Goal: Task Accomplishment & Management: Manage account settings

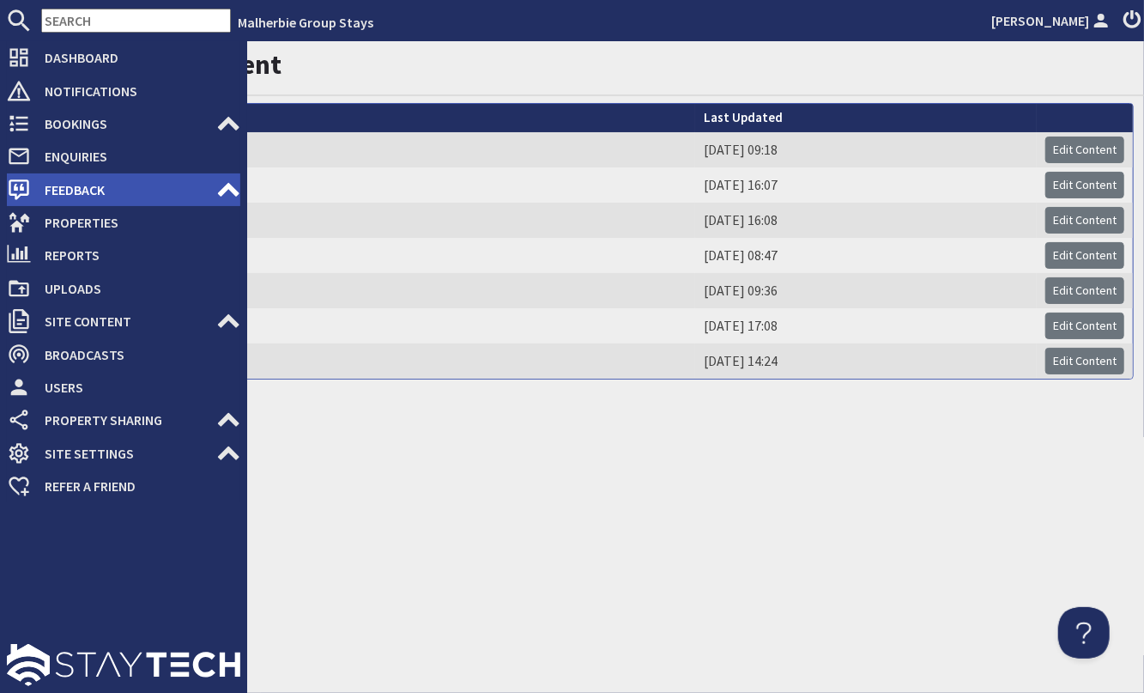
click at [43, 193] on span "Feedback" at bounding box center [123, 189] width 185 height 27
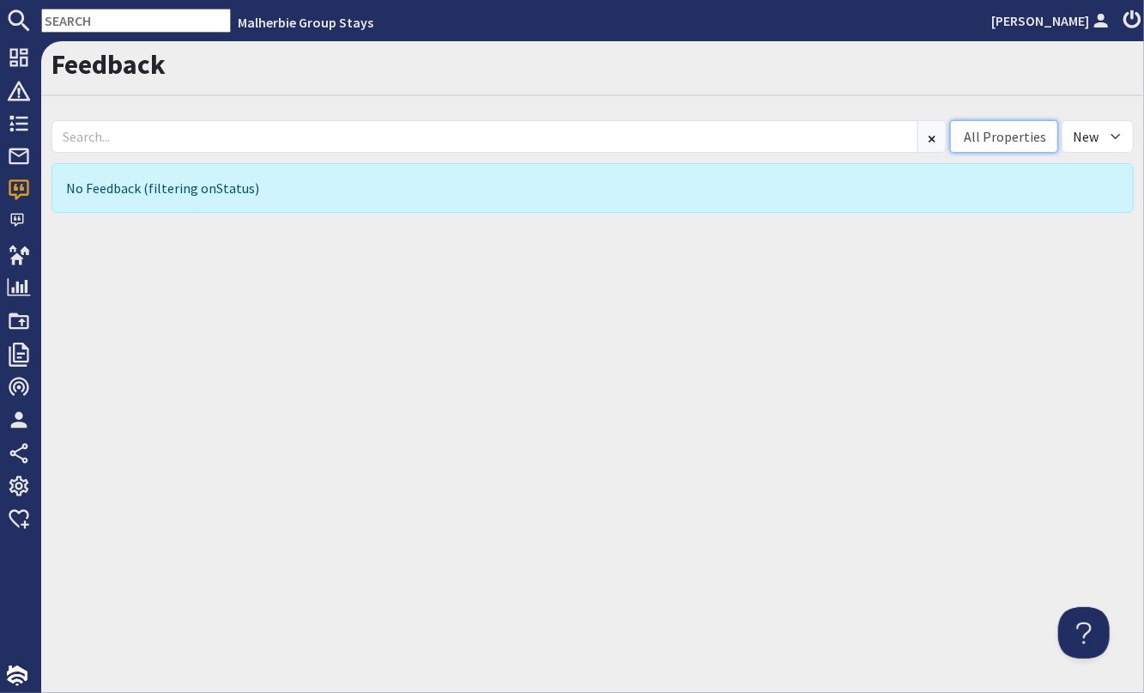
click at [1003, 139] on div "All Properties" at bounding box center [1005, 136] width 82 height 21
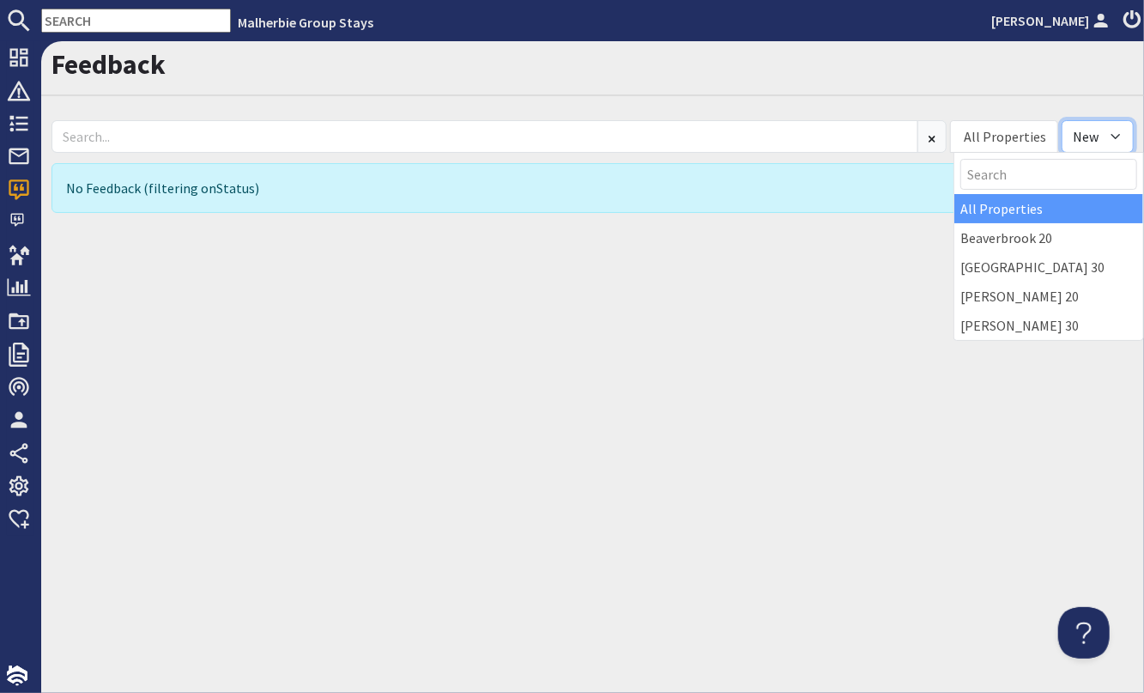
click at [1090, 138] on select "All New Read" at bounding box center [1098, 136] width 72 height 33
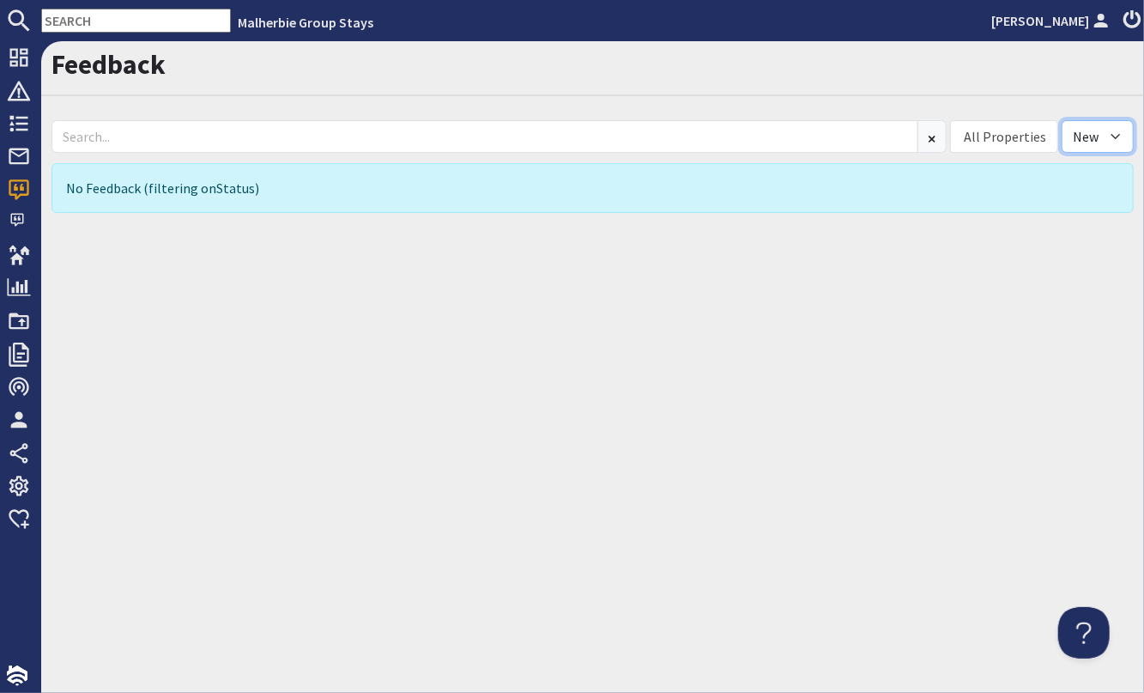
select select "read"
click at [1062, 120] on select "All New Read" at bounding box center [1098, 136] width 72 height 33
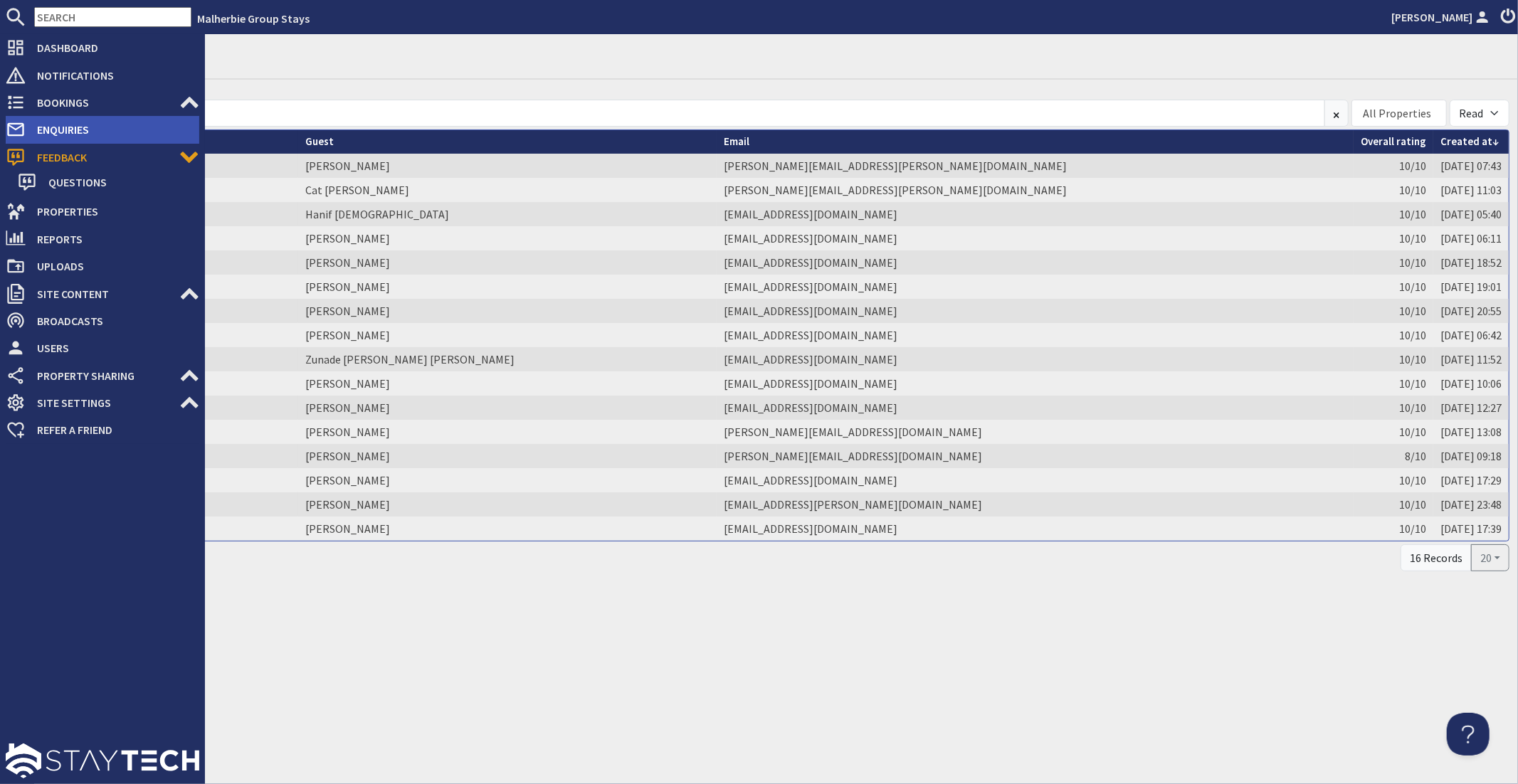
click at [92, 133] on span "Enquiries" at bounding box center [112, 128] width 173 height 22
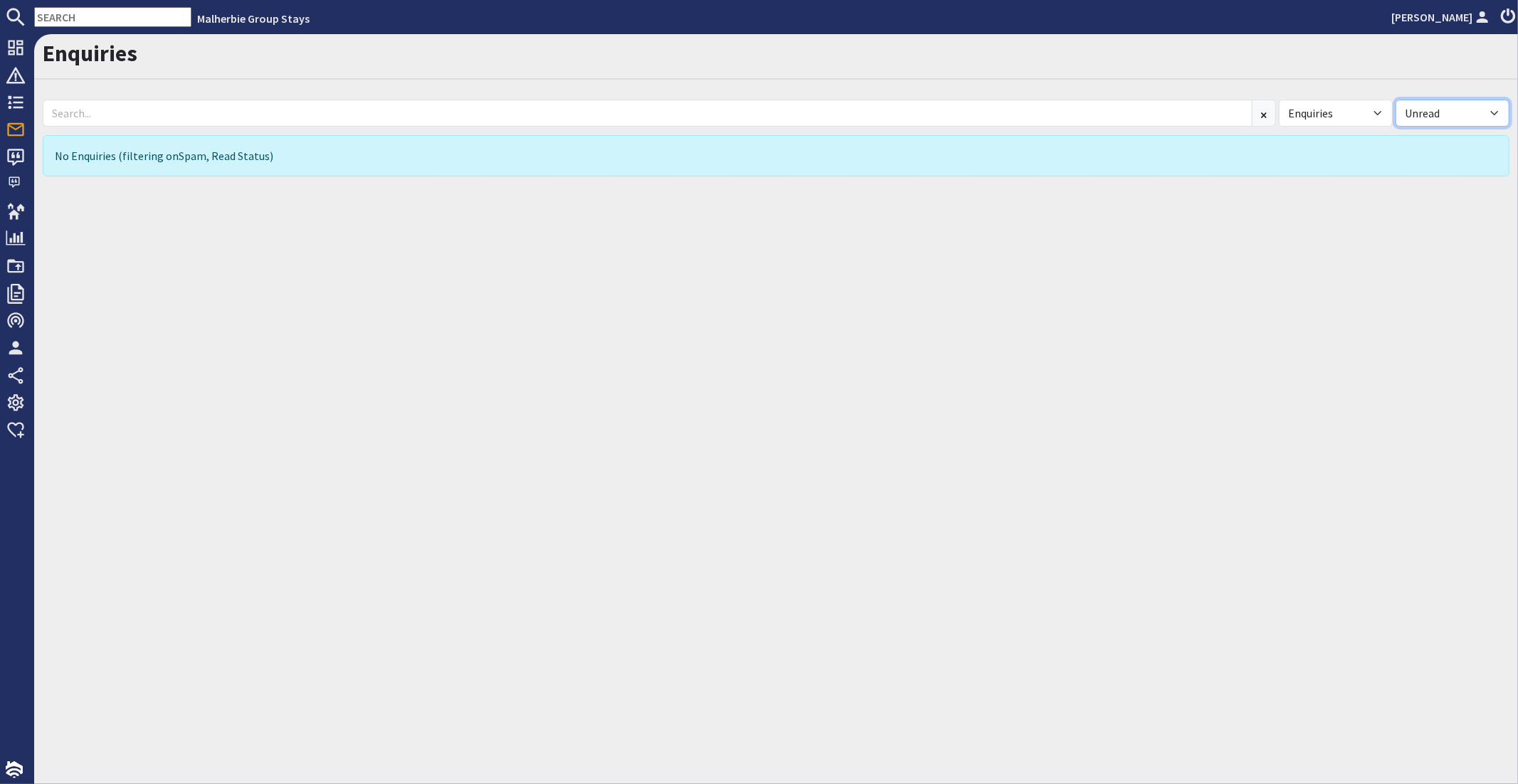
click at [948, 119] on select "All Read Unread" at bounding box center [1452, 113] width 114 height 27
select select "read"
click at [948, 99] on select "All Read Unread" at bounding box center [1452, 113] width 114 height 27
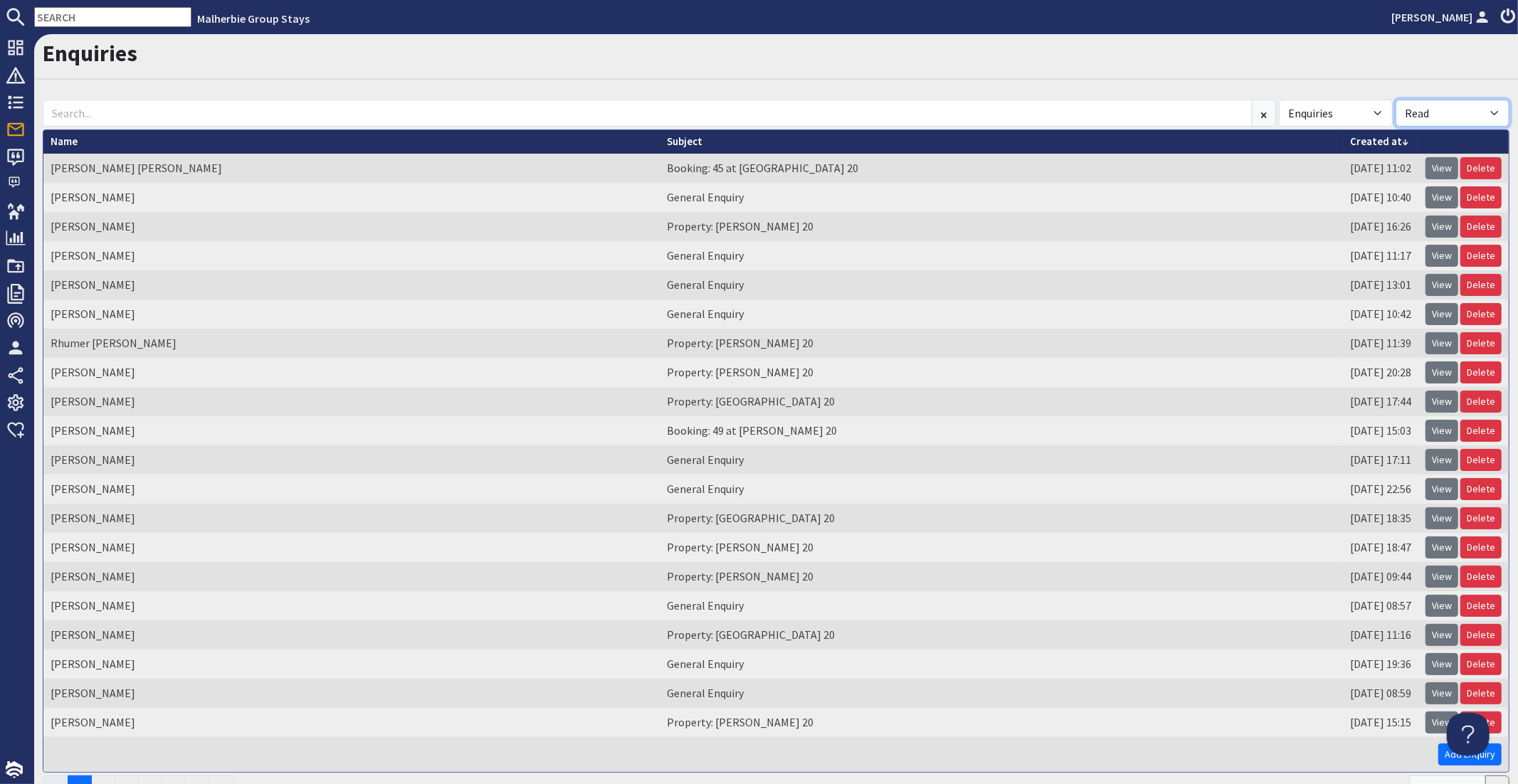
click at [948, 118] on select "All Read Unread" at bounding box center [1452, 113] width 114 height 27
select select
click at [948, 99] on select "All Read Unread" at bounding box center [1452, 113] width 114 height 27
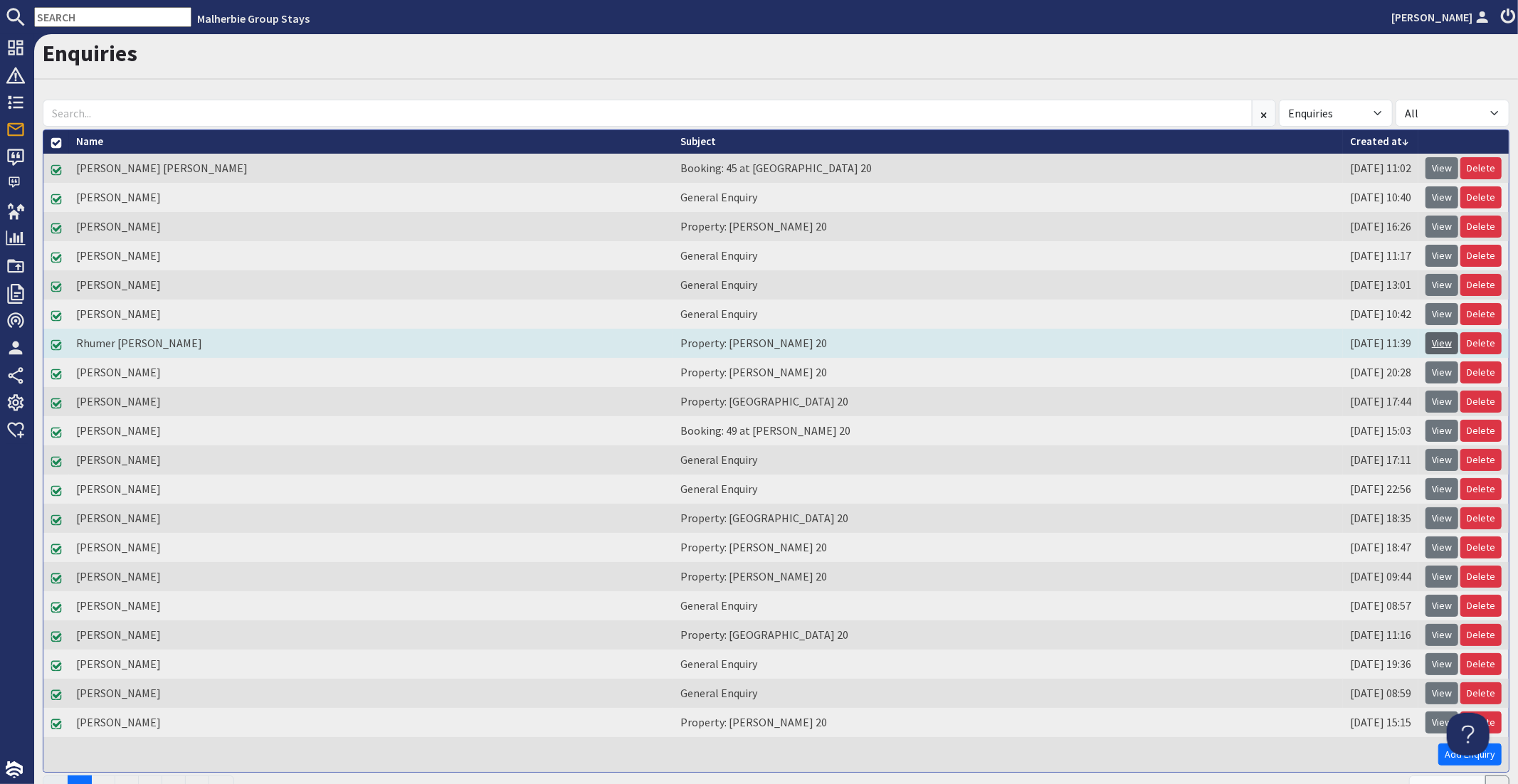
click at [948, 346] on link "View" at bounding box center [1441, 343] width 32 height 22
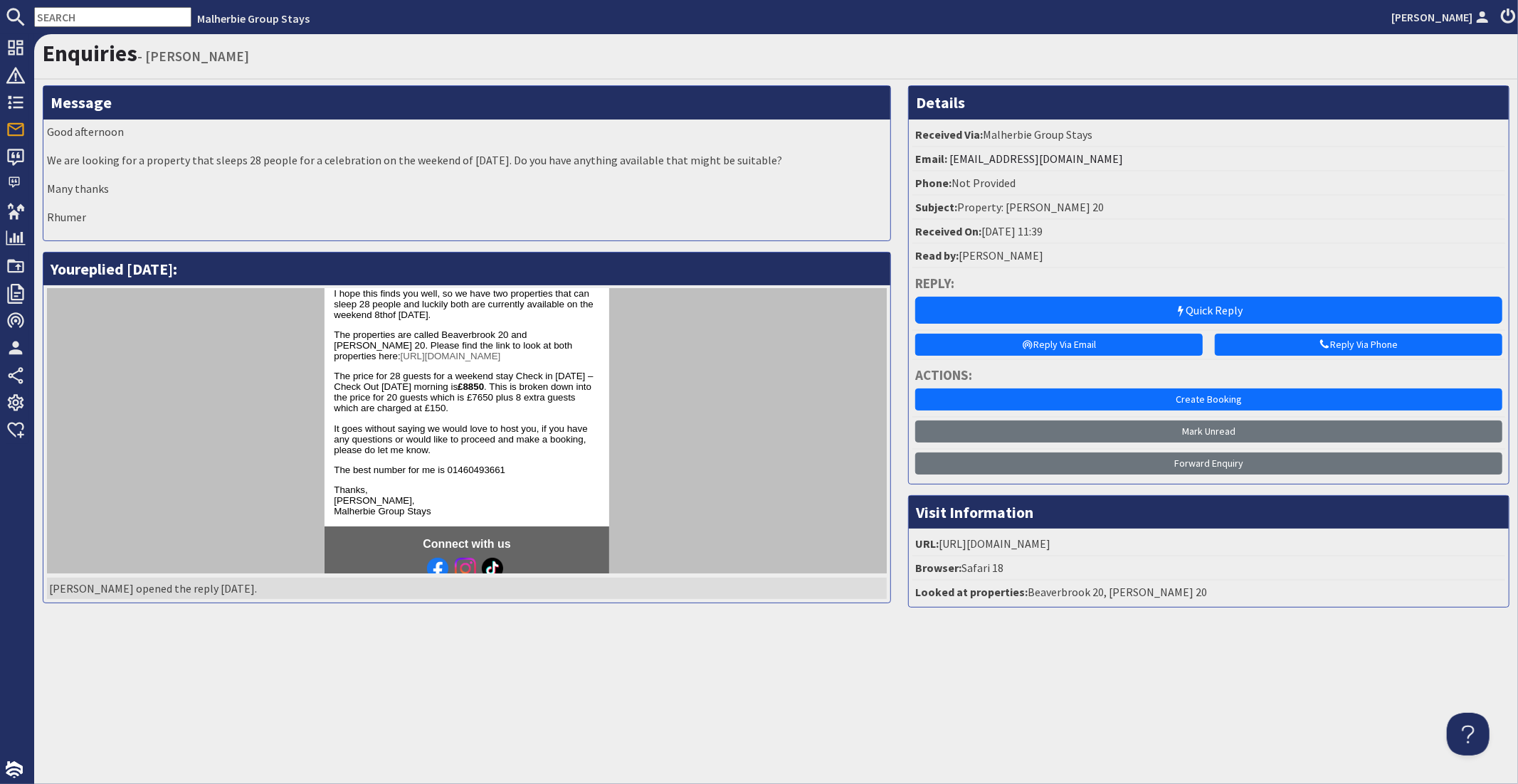
scroll to position [223, 0]
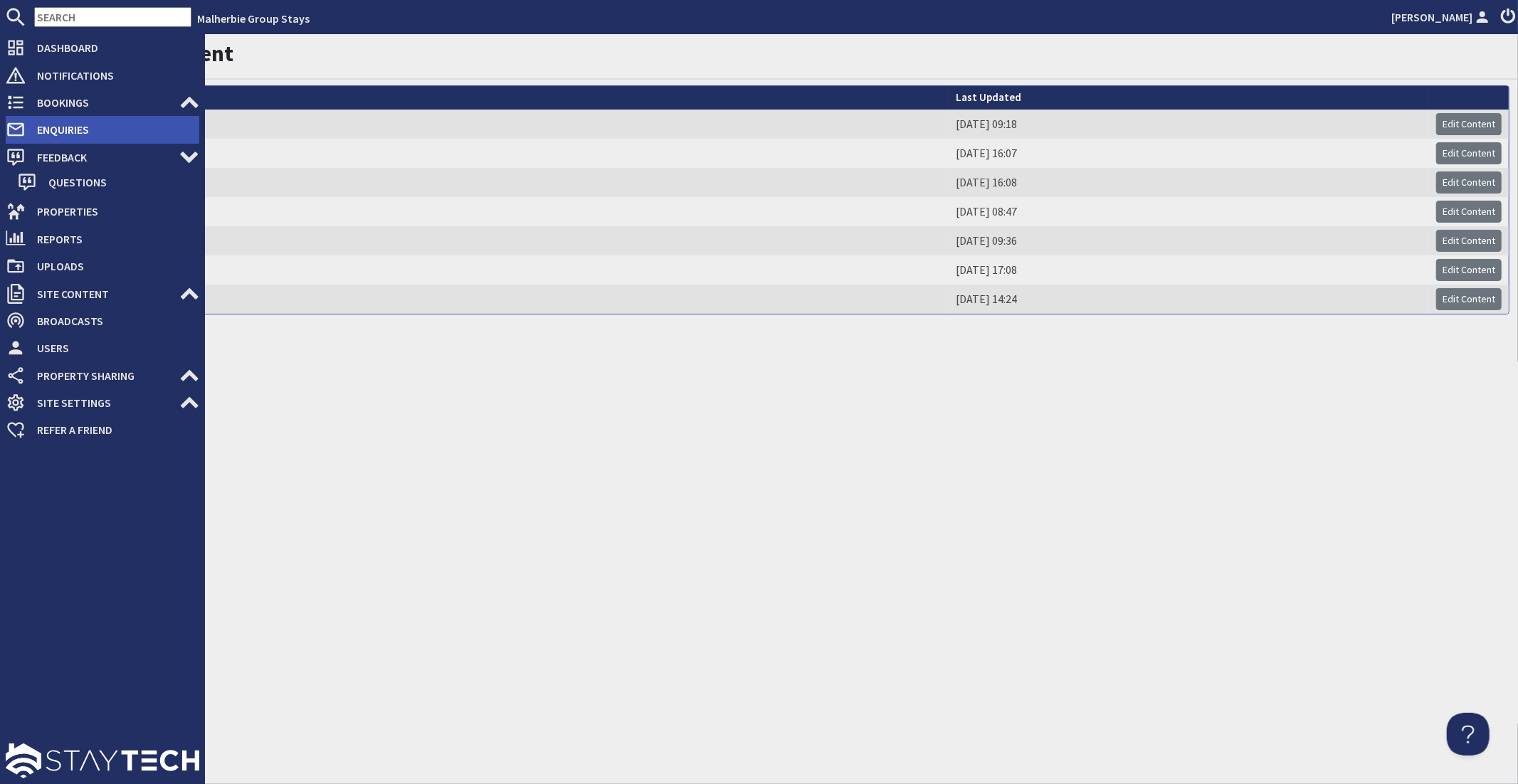
click at [161, 126] on span "Enquiries" at bounding box center [112, 128] width 173 height 22
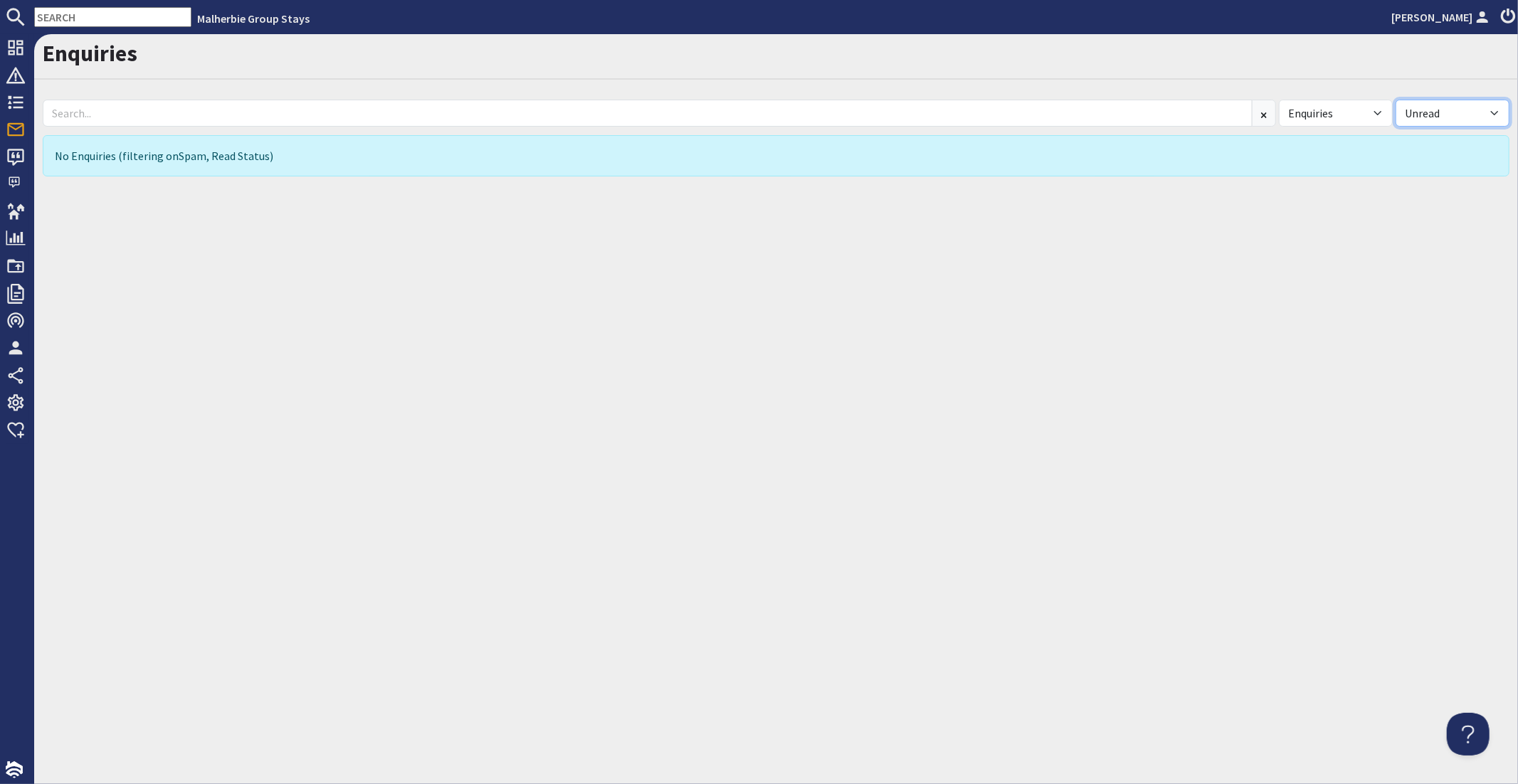
click at [948, 106] on select "All Read Unread" at bounding box center [1452, 113] width 114 height 27
select select
click at [948, 99] on select "All Read Unread" at bounding box center [1452, 113] width 114 height 27
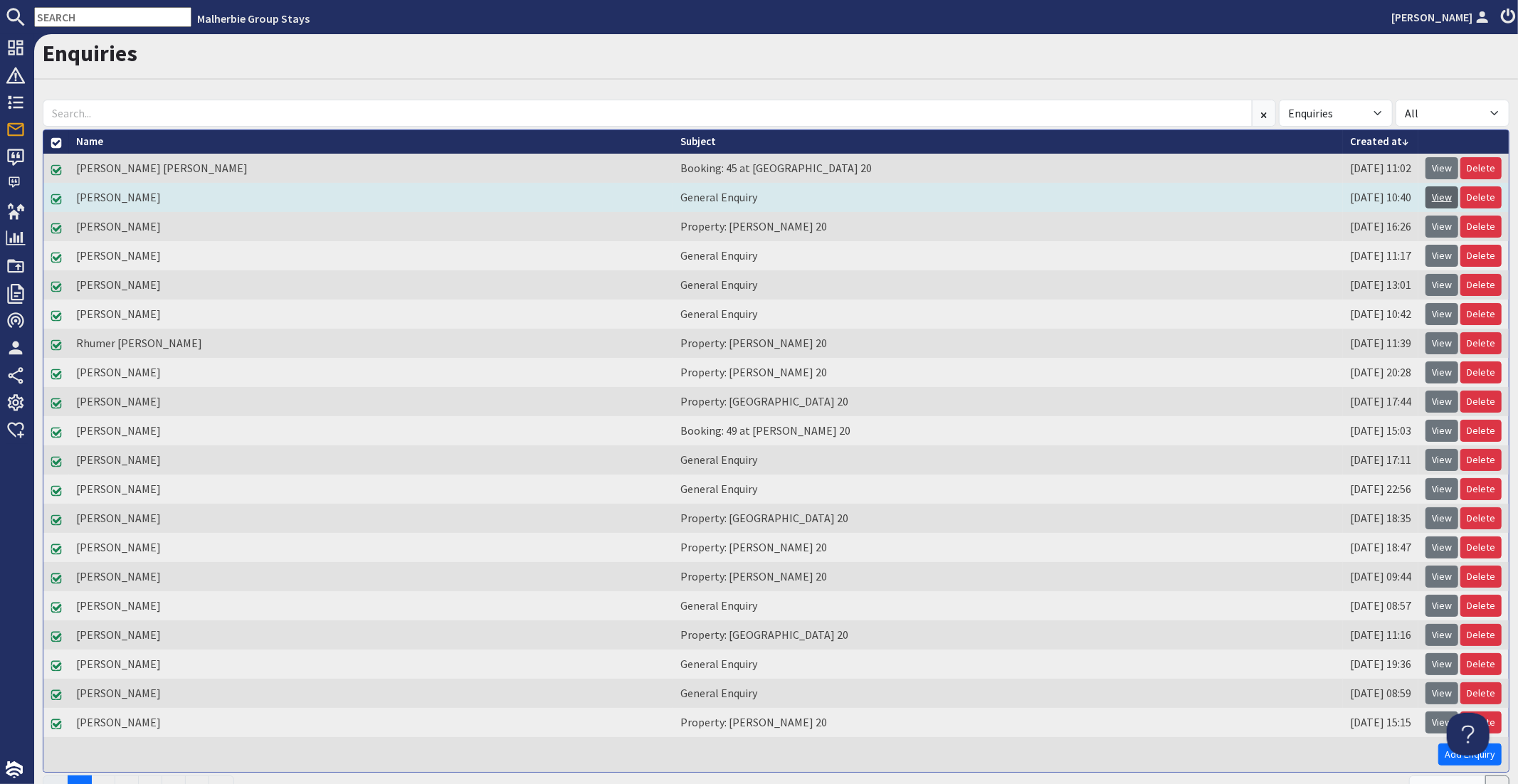
click at [948, 197] on link "View" at bounding box center [1441, 197] width 32 height 22
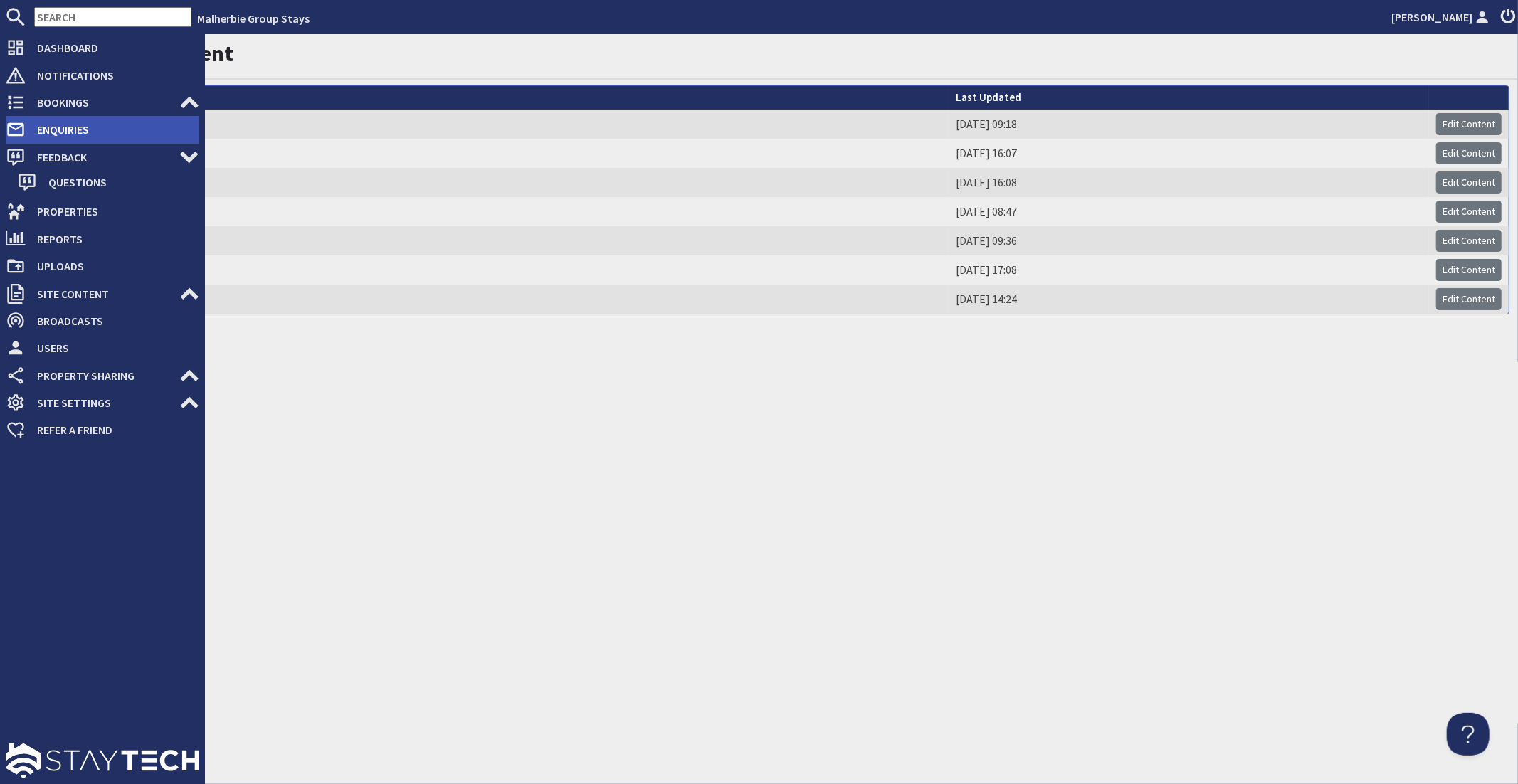
click at [89, 138] on span "Enquiries" at bounding box center [112, 128] width 173 height 22
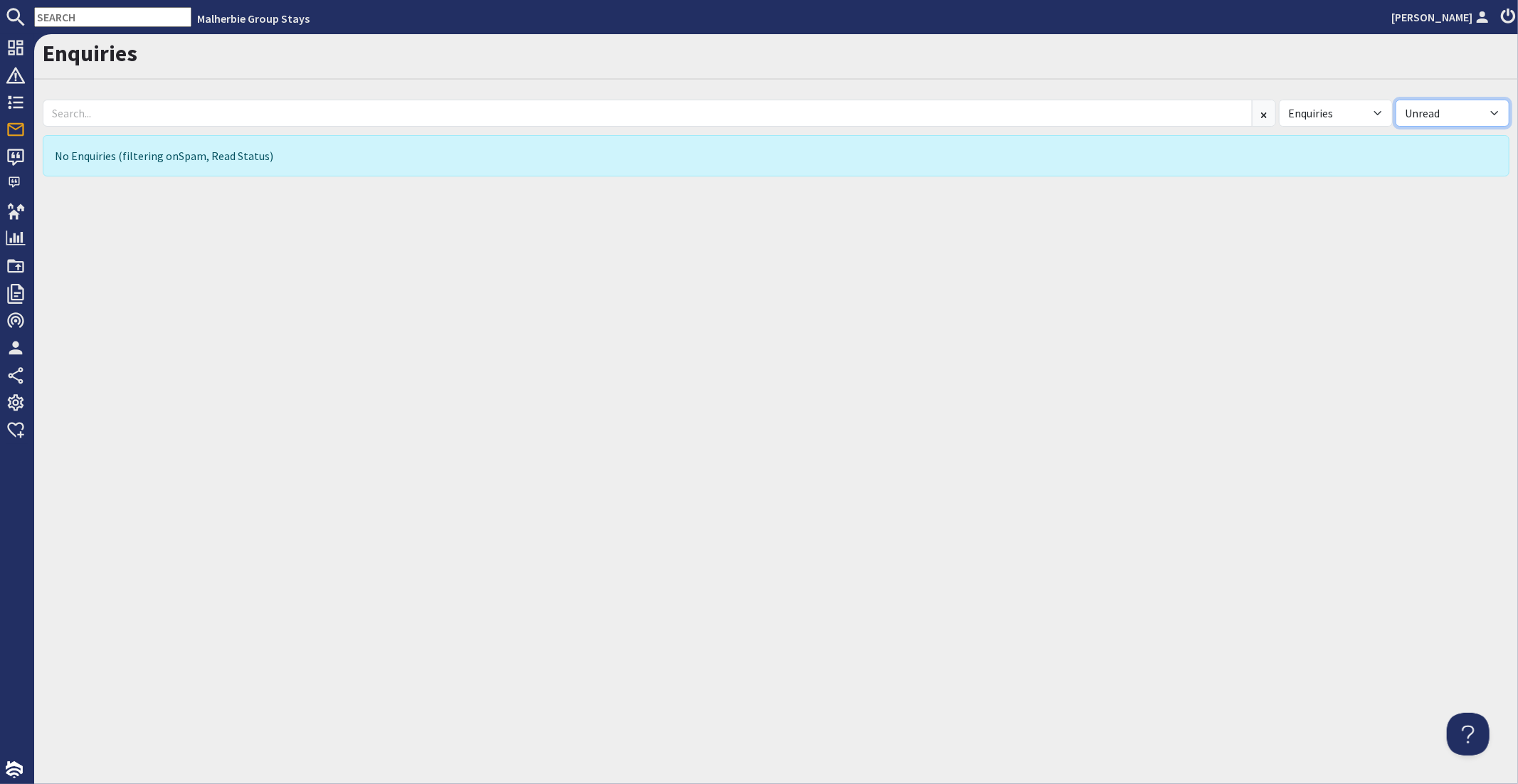
click at [948, 114] on select "All Read Unread" at bounding box center [1452, 113] width 114 height 27
select select "read"
click at [948, 99] on select "All Read Unread" at bounding box center [1452, 113] width 114 height 27
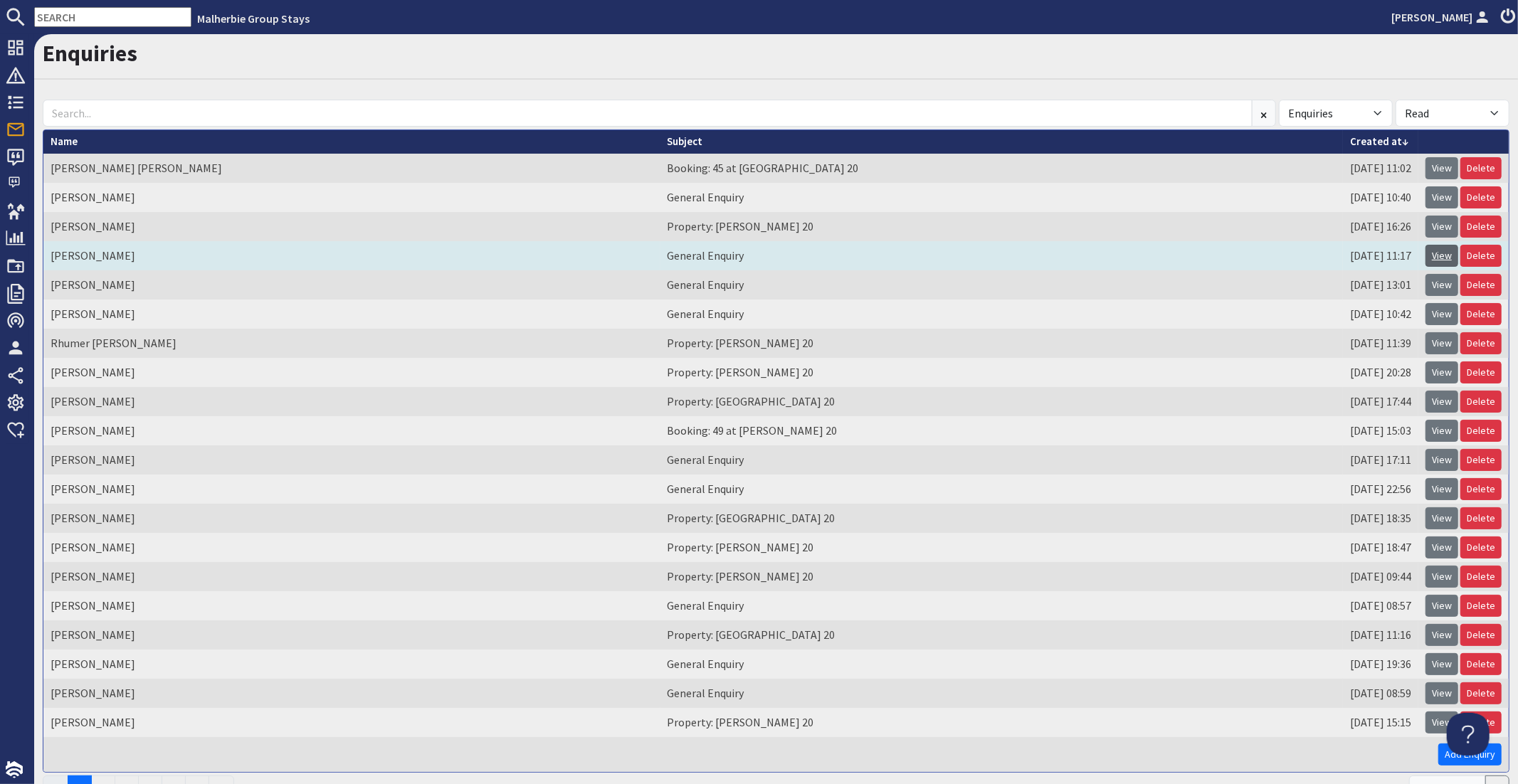
click at [948, 255] on link "View" at bounding box center [1441, 255] width 32 height 22
